Goal: Transaction & Acquisition: Download file/media

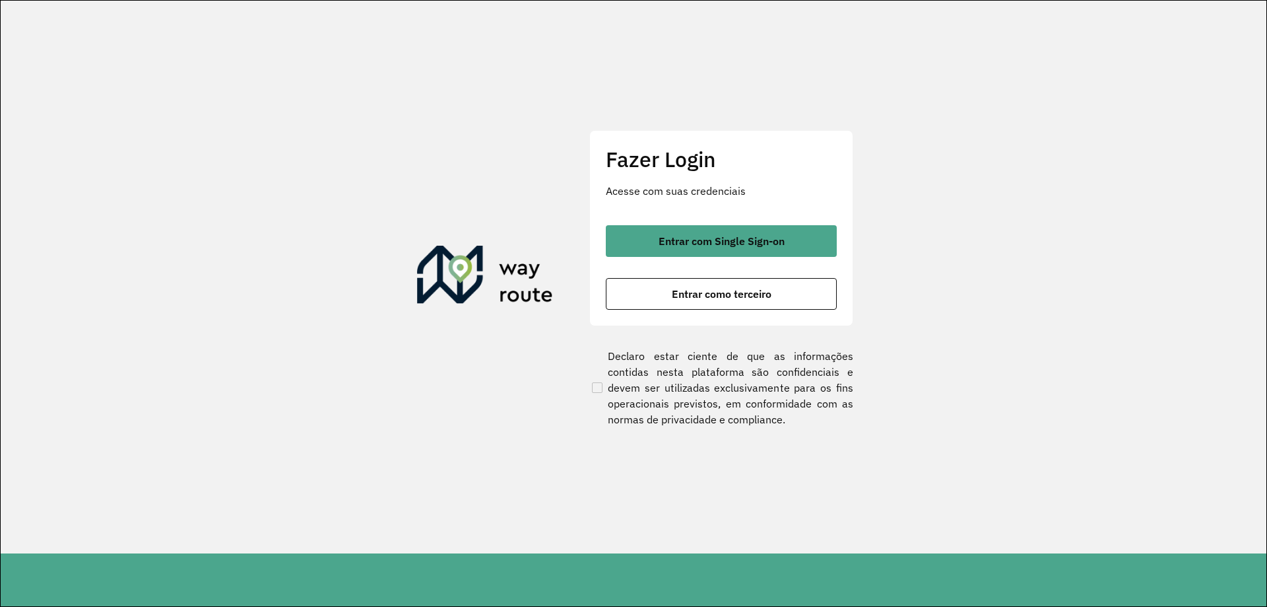
click at [706, 257] on div "Entrar com Single Sign-on Entrar como terceiro" at bounding box center [721, 267] width 231 height 84
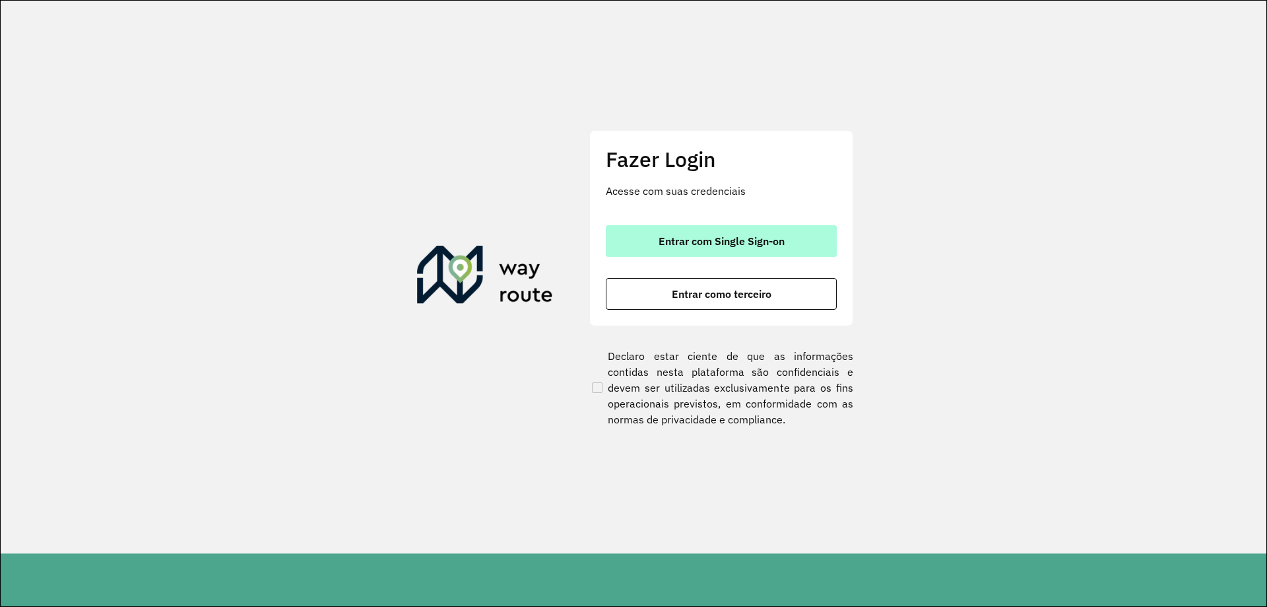
click at [707, 246] on span "Entrar com Single Sign-on" at bounding box center [722, 241] width 126 height 11
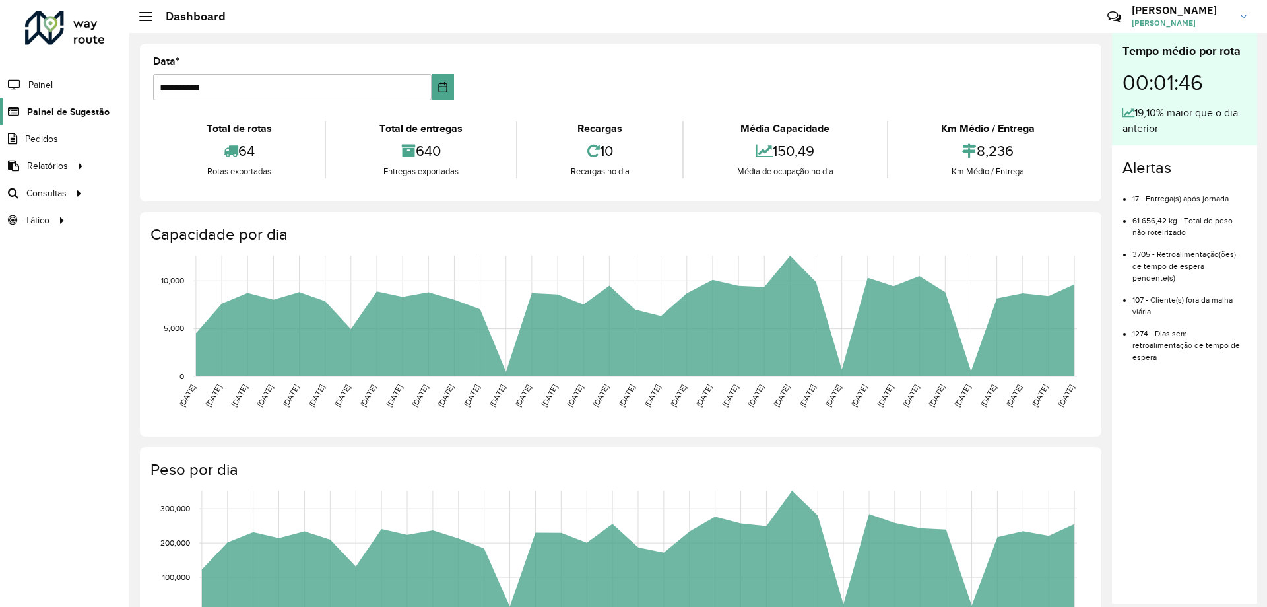
click at [73, 121] on link "Painel de Sugestão" at bounding box center [55, 111] width 110 height 26
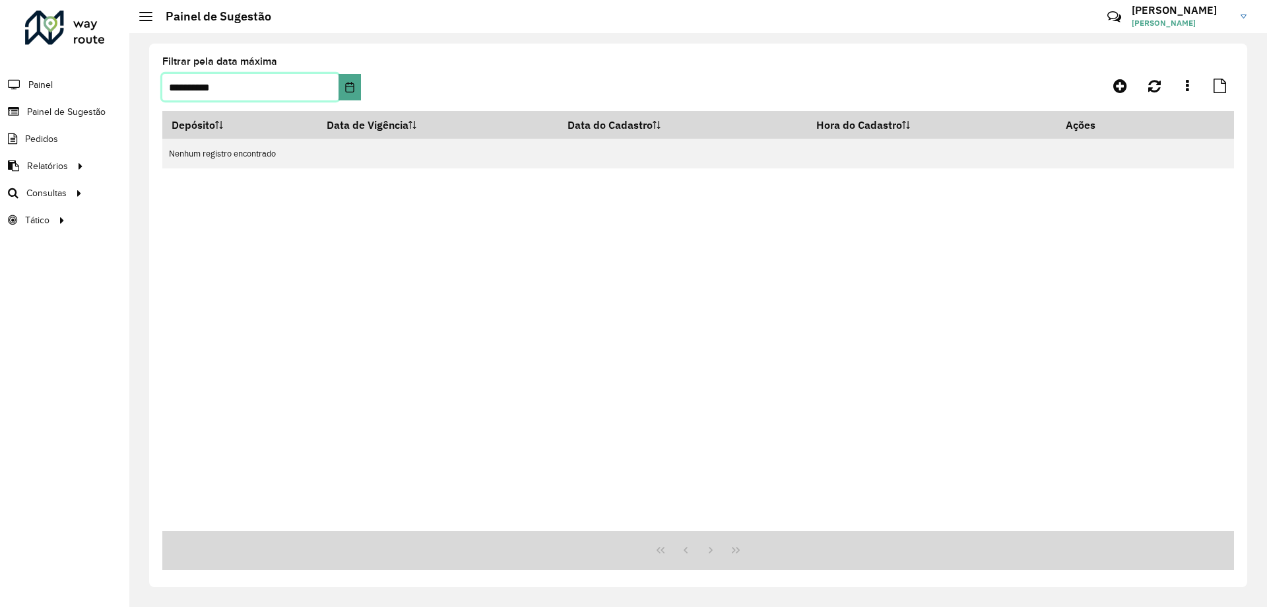
click at [275, 86] on input "**********" at bounding box center [250, 87] width 176 height 26
drag, startPoint x: 329, startPoint y: 81, endPoint x: 334, endPoint y: 93, distance: 13.6
click at [329, 86] on input "**********" at bounding box center [250, 87] width 176 height 26
click at [345, 92] on icon "Choose Date" at bounding box center [350, 87] width 11 height 11
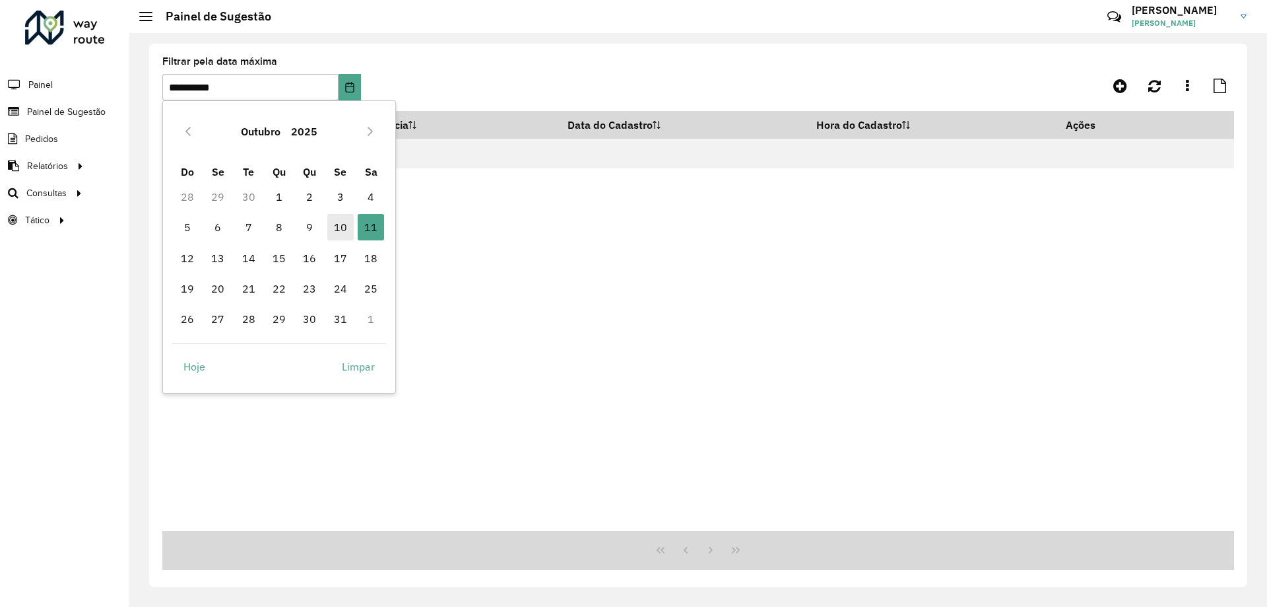
click at [345, 220] on span "10" at bounding box center [340, 227] width 26 height 26
type input "**********"
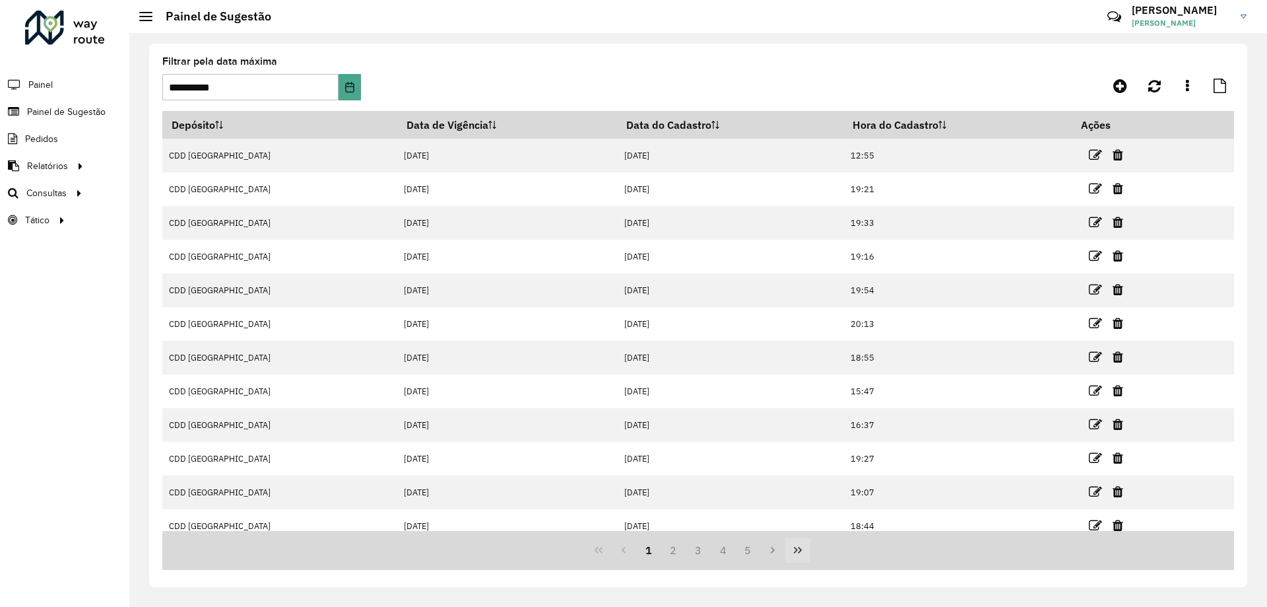
click at [798, 555] on icon "Last Page" at bounding box center [798, 550] width 11 height 11
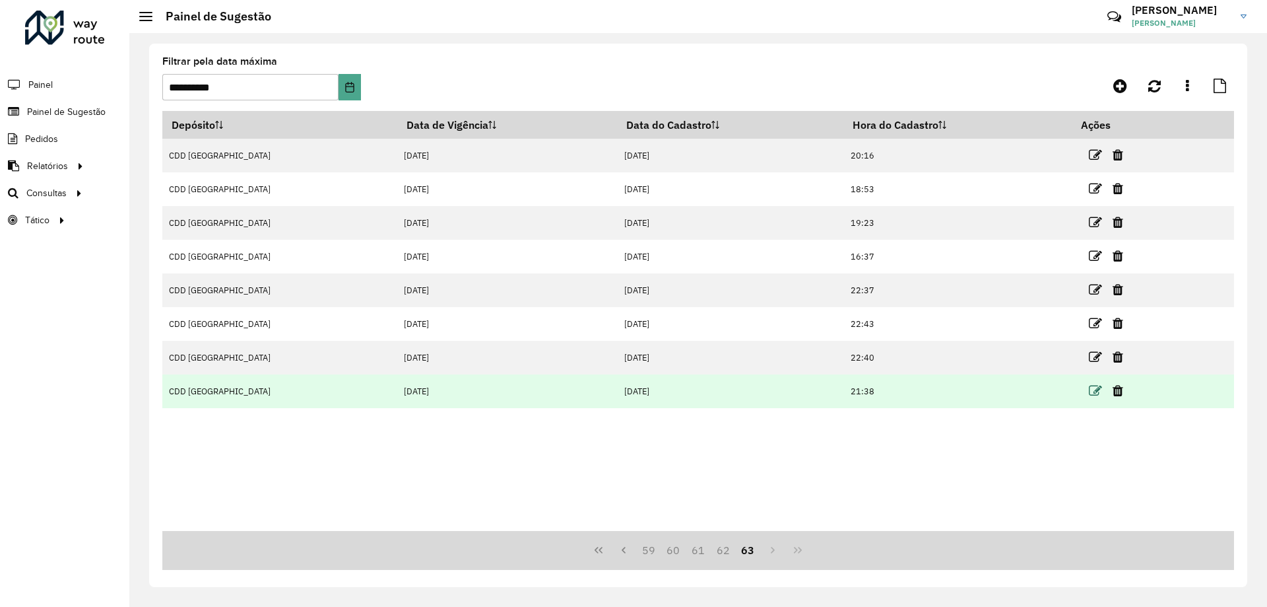
click at [1089, 387] on icon at bounding box center [1095, 390] width 13 height 13
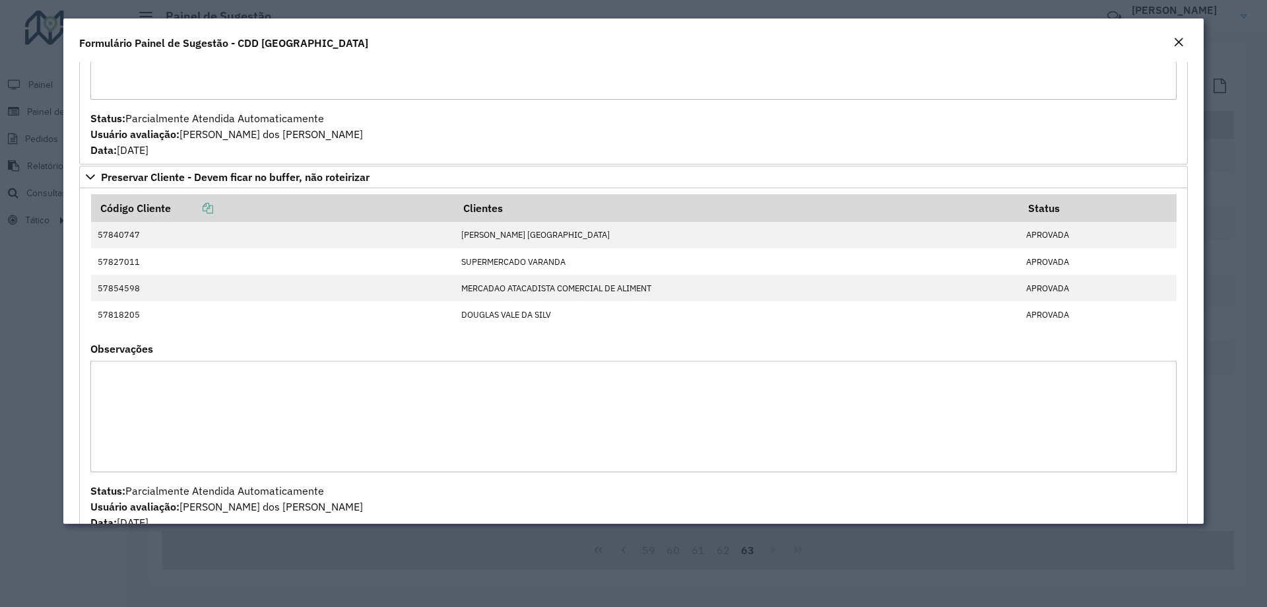
scroll to position [1704, 0]
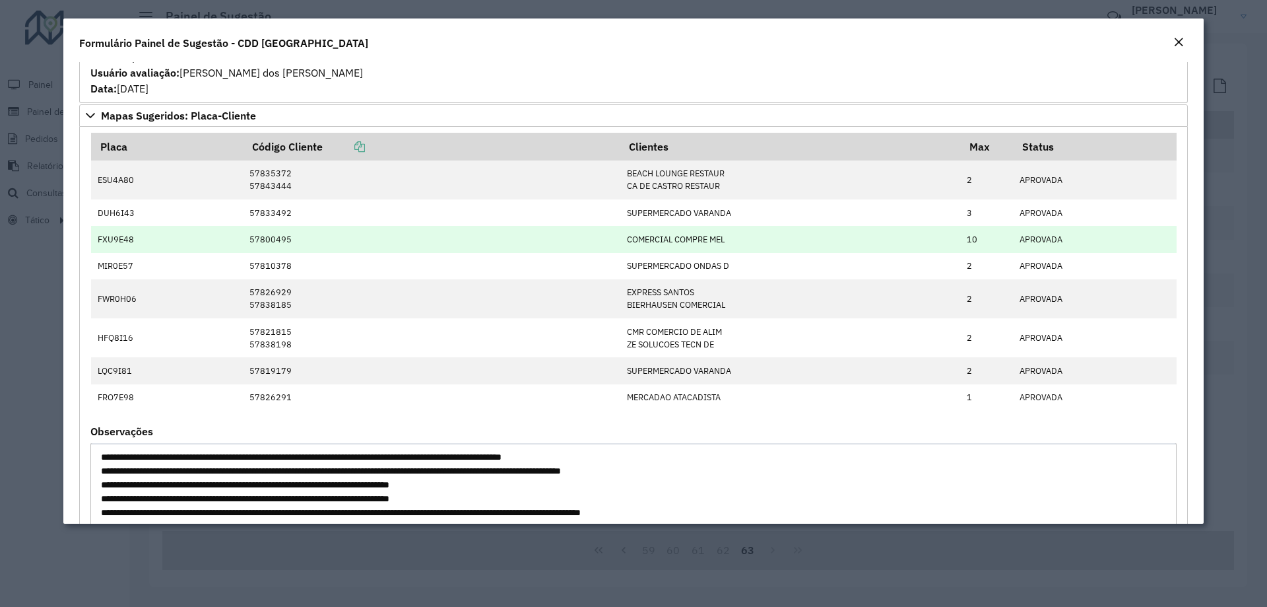
click at [131, 244] on tbody "ESU4A80 57835372 57843444 BEACH LOUNGE RESTAUR CA DE CASTRO RESTAUR 2 APROVADA …" at bounding box center [634, 285] width 1086 height 250
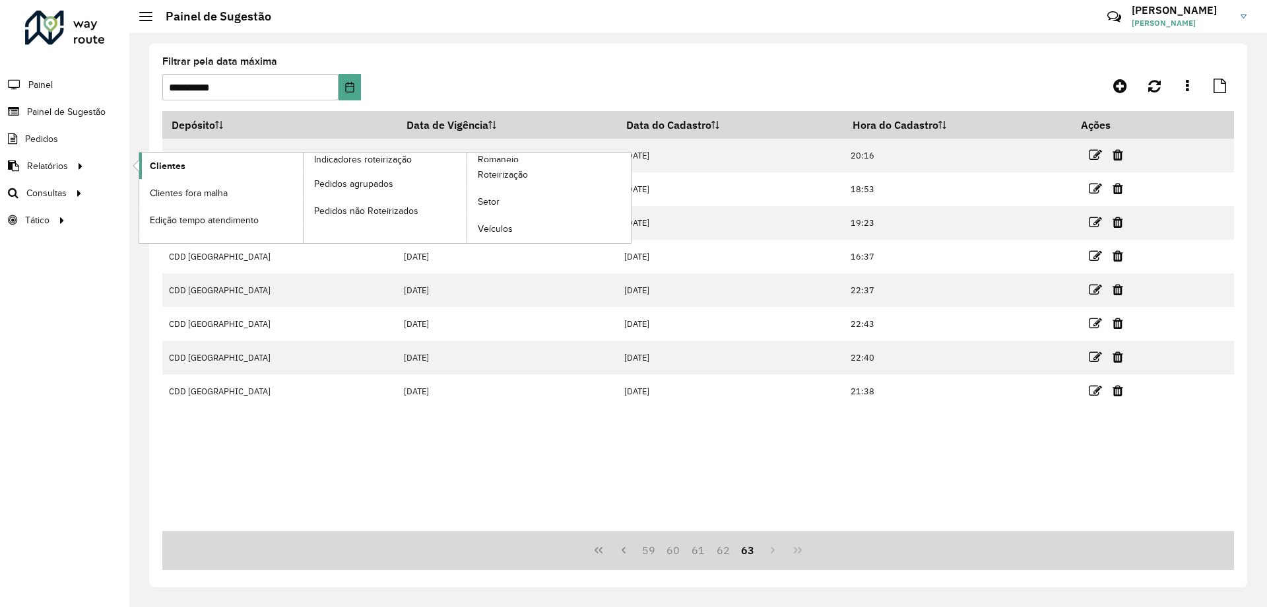
click at [140, 164] on link "Clientes" at bounding box center [221, 165] width 164 height 26
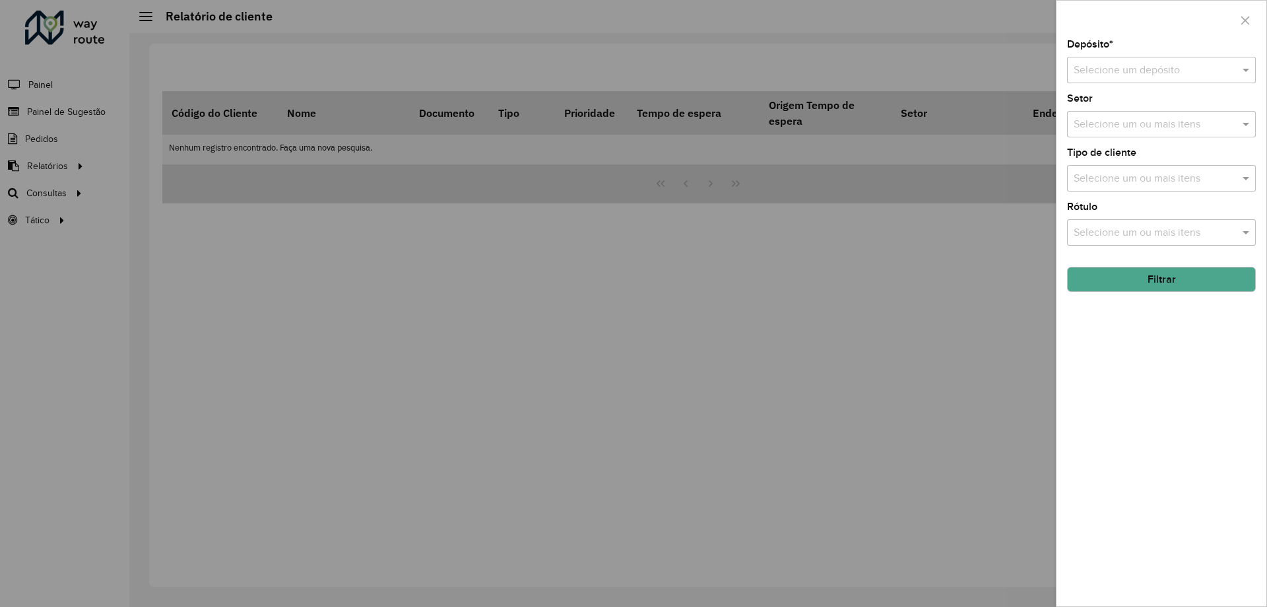
click at [1116, 73] on input "text" at bounding box center [1148, 71] width 149 height 16
click at [1112, 108] on span "CDD Praia Grande" at bounding box center [1137, 107] width 129 height 11
click at [1098, 180] on input "text" at bounding box center [1155, 179] width 169 height 16
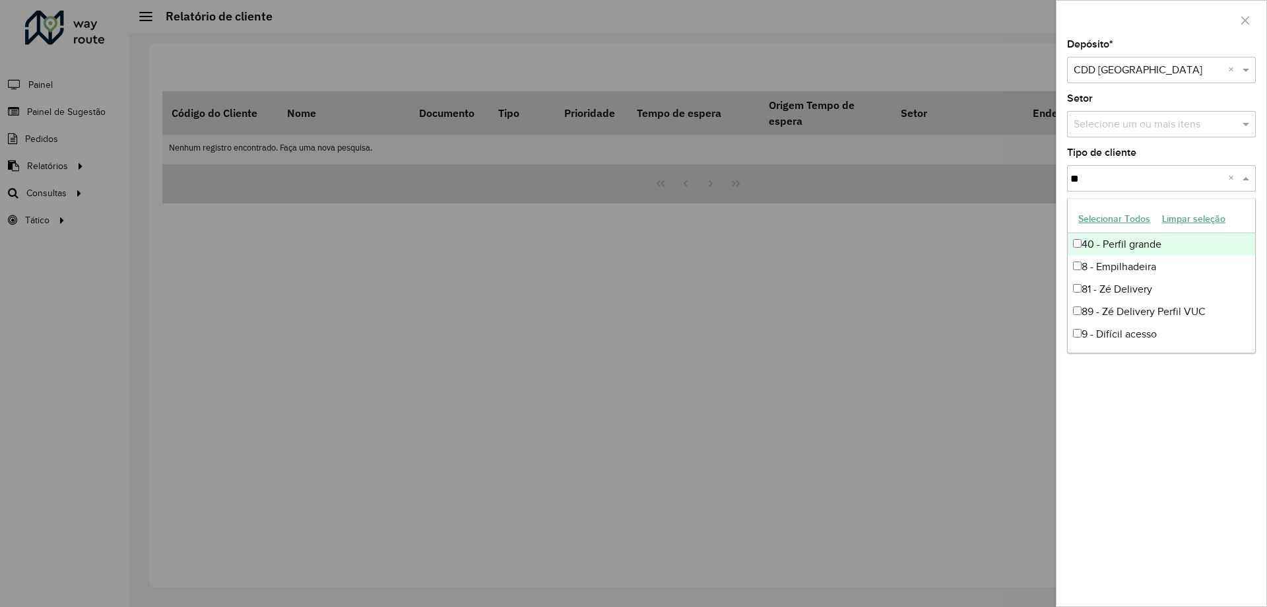
type input "***"
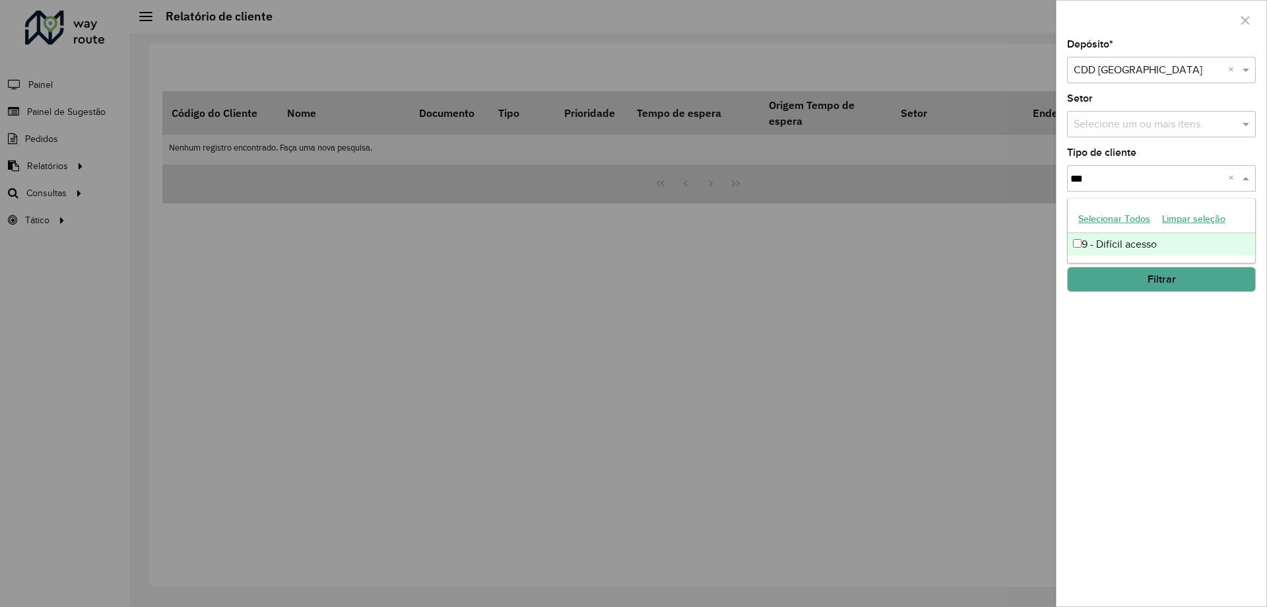
click at [1099, 244] on div "9 - Difícil acesso" at bounding box center [1161, 244] width 187 height 22
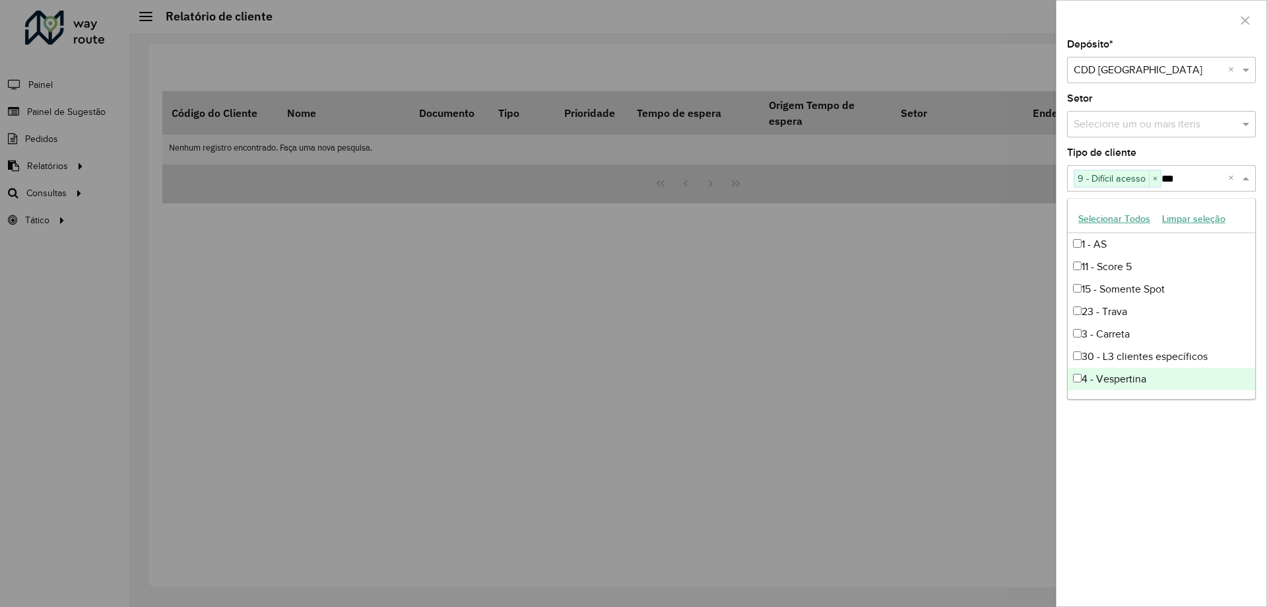
click at [1136, 458] on div "Depósito * Selecione um depósito × CDD Praia Grande × Setor Selecione um ou mai…" at bounding box center [1162, 323] width 210 height 566
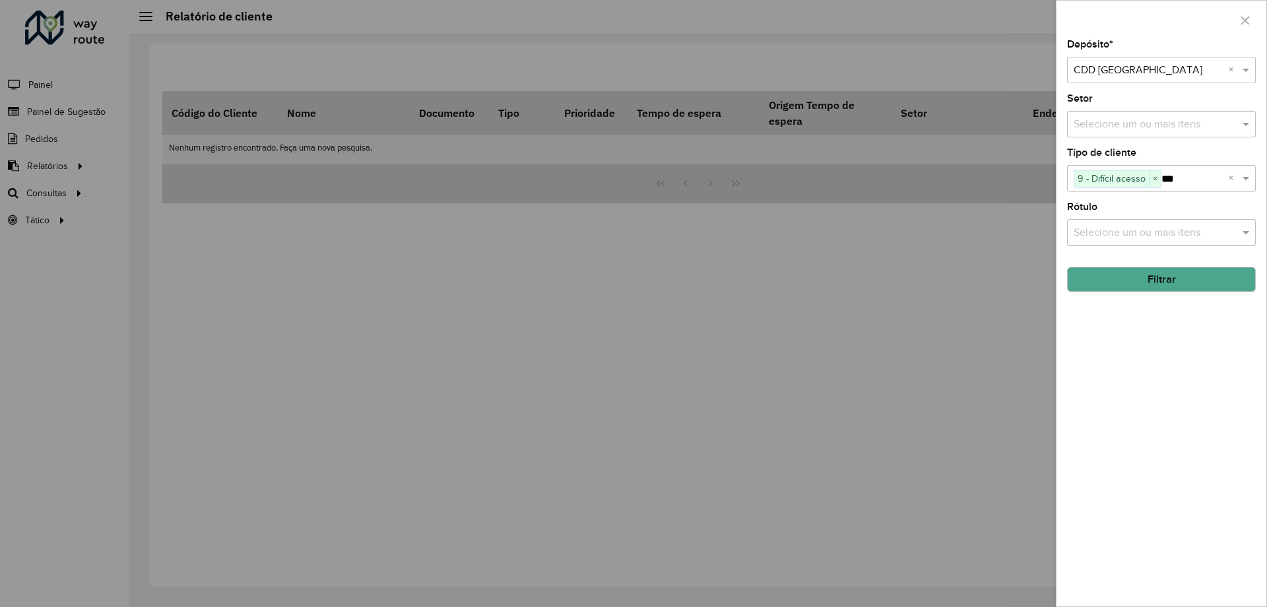
click at [1126, 273] on button "Filtrar" at bounding box center [1161, 279] width 189 height 25
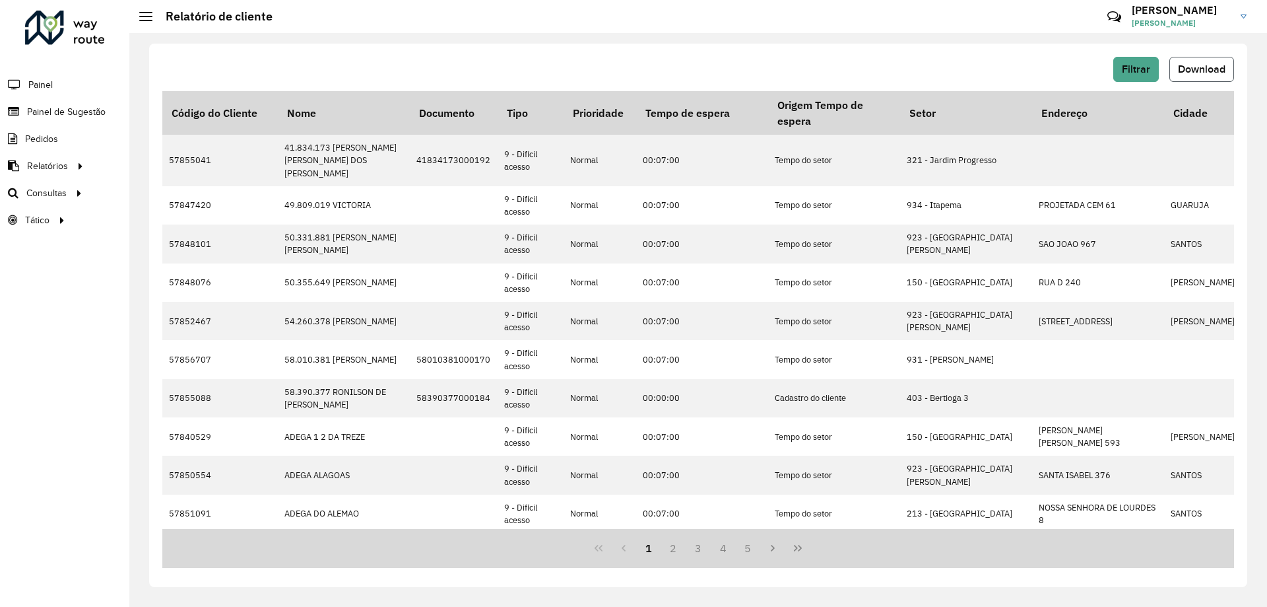
click at [1174, 71] on button "Download" at bounding box center [1202, 69] width 65 height 25
